Goal: Task Accomplishment & Management: Use online tool/utility

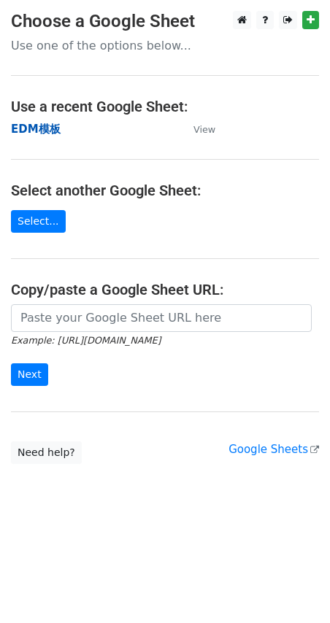
click at [34, 128] on strong "EDM模板" at bounding box center [36, 129] width 50 height 13
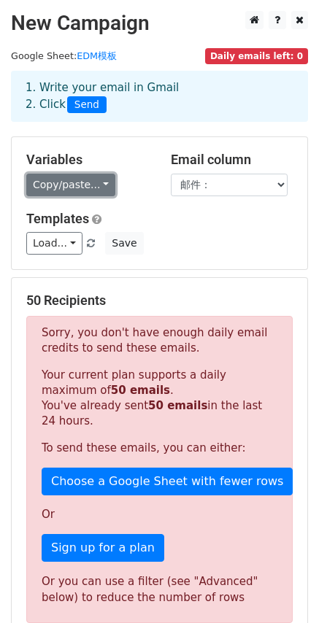
click at [75, 182] on link "Copy/paste..." at bounding box center [70, 185] width 89 height 23
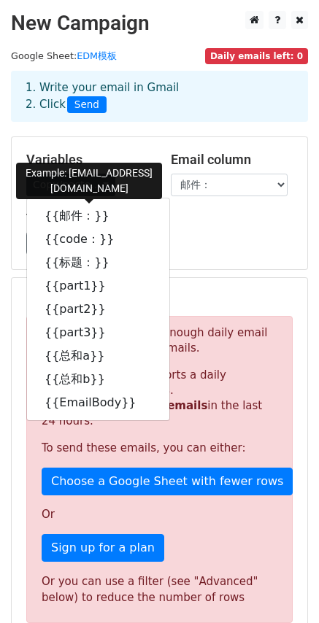
click at [184, 247] on div "Load... 🔥Flash Sale Get Sofirn HS22 and SD08 for $29.99 (50% off code) HS22、SD0…" at bounding box center [159, 243] width 288 height 23
